Goal: Information Seeking & Learning: Learn about a topic

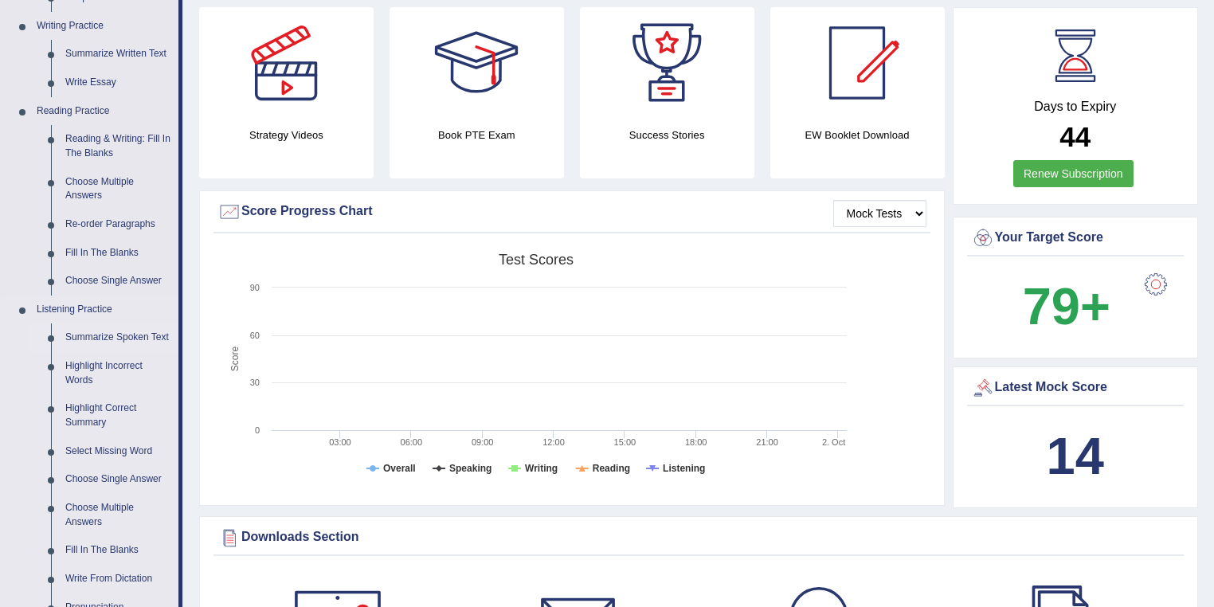
scroll to position [360, 0]
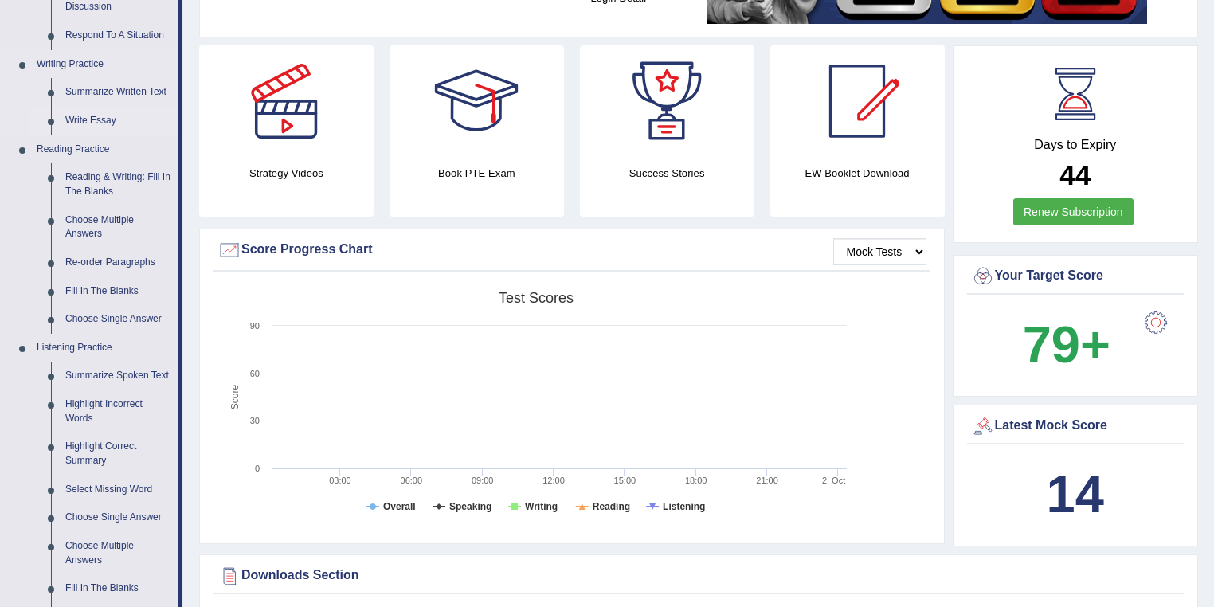
click at [105, 120] on link "Write Essay" at bounding box center [118, 121] width 120 height 29
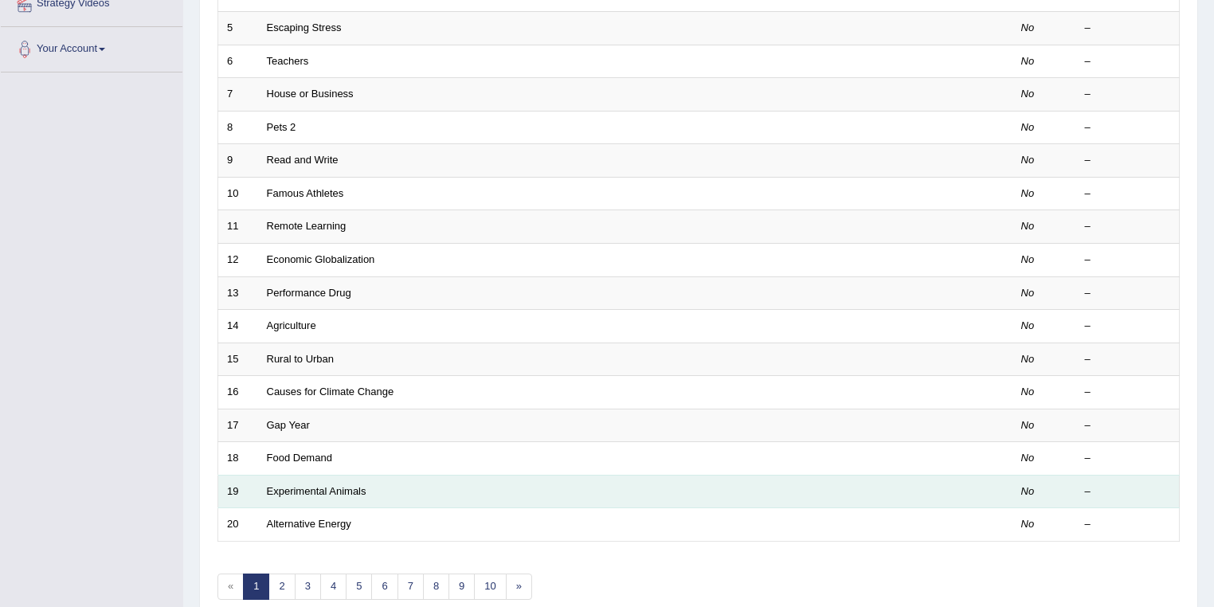
scroll to position [443, 0]
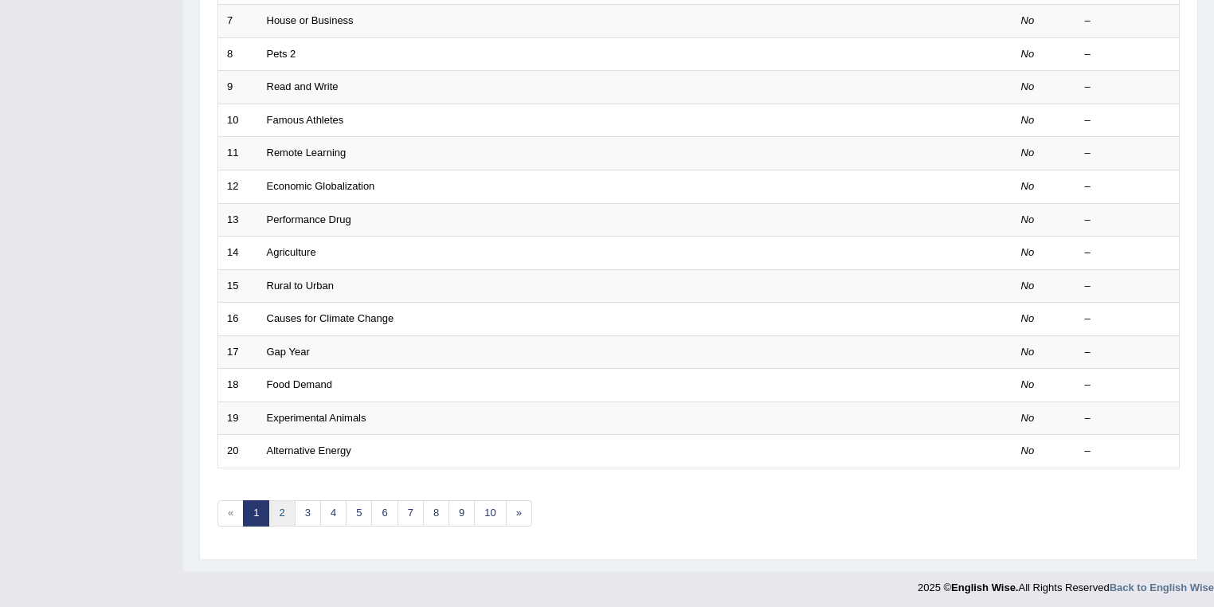
click at [271, 515] on link "2" at bounding box center [282, 513] width 26 height 26
